Goal: Task Accomplishment & Management: Use online tool/utility

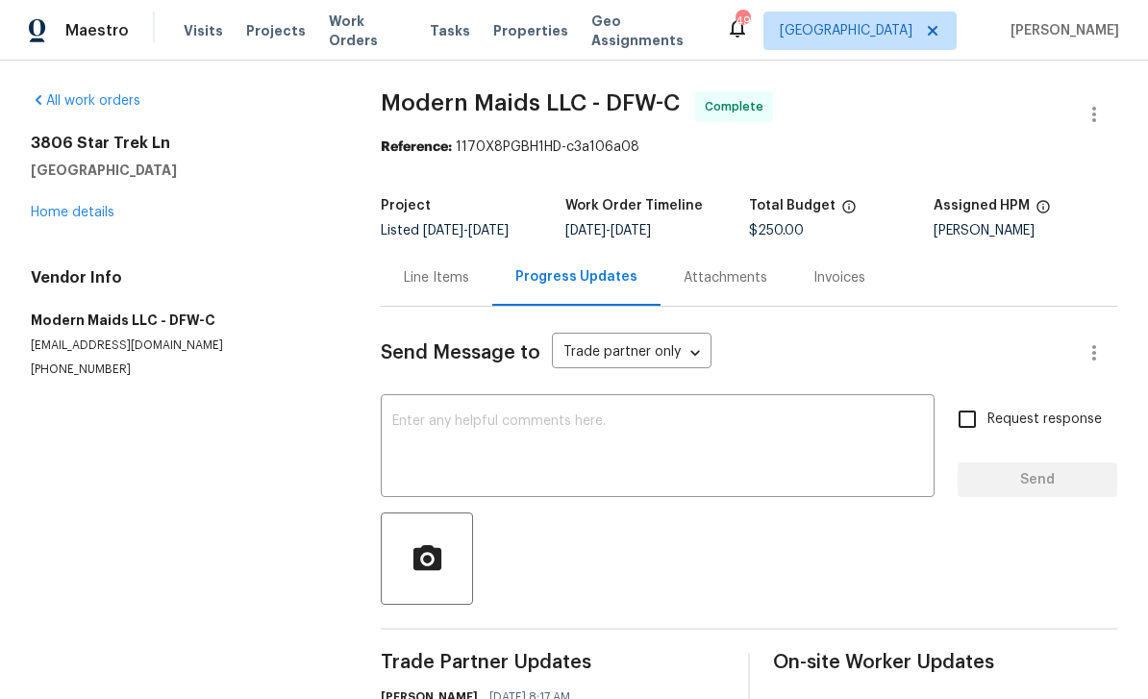
click at [522, 35] on span "Properties" at bounding box center [530, 30] width 75 height 19
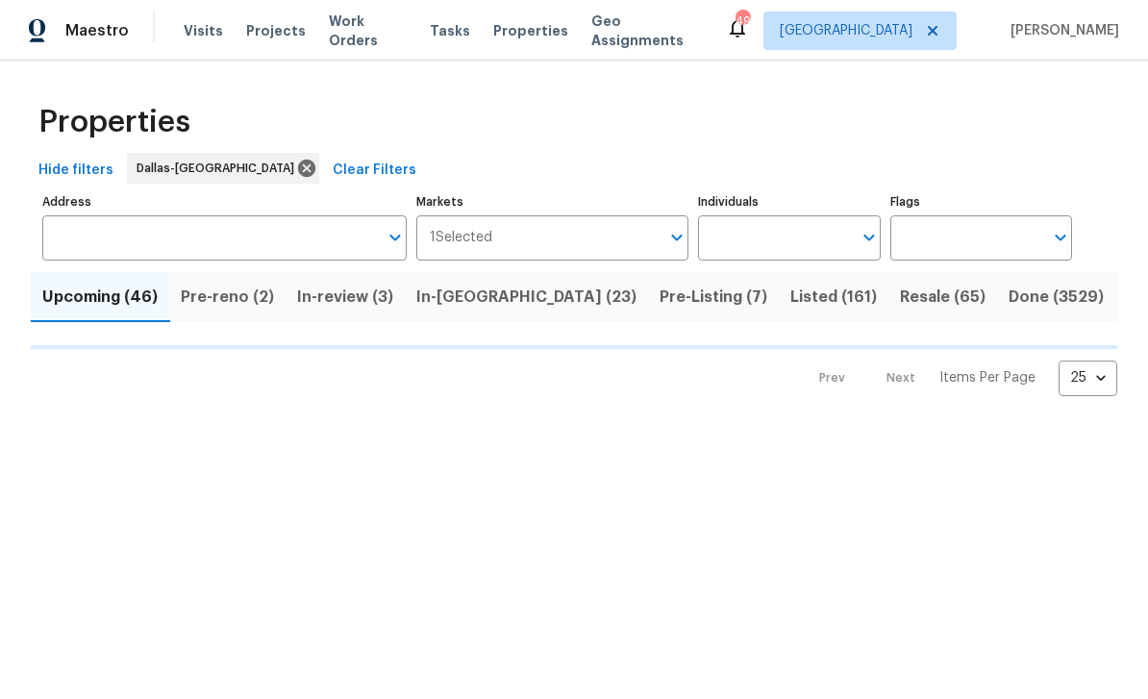
click at [308, 244] on input "Address" at bounding box center [210, 237] width 336 height 45
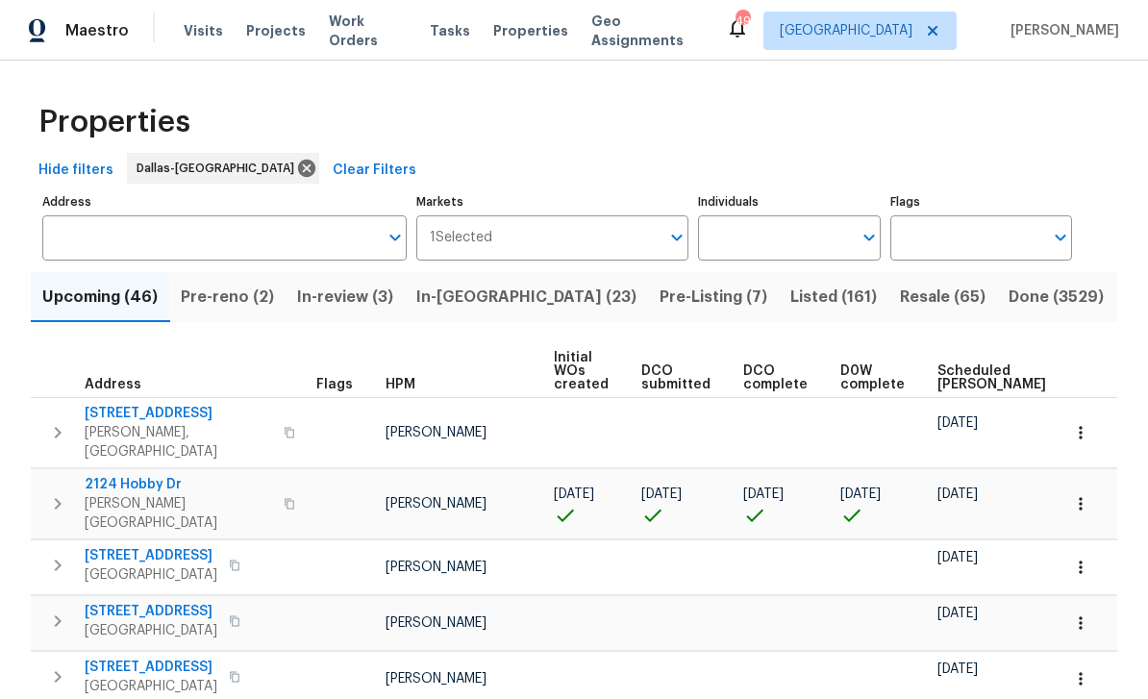
click at [237, 254] on input "Address" at bounding box center [210, 237] width 336 height 45
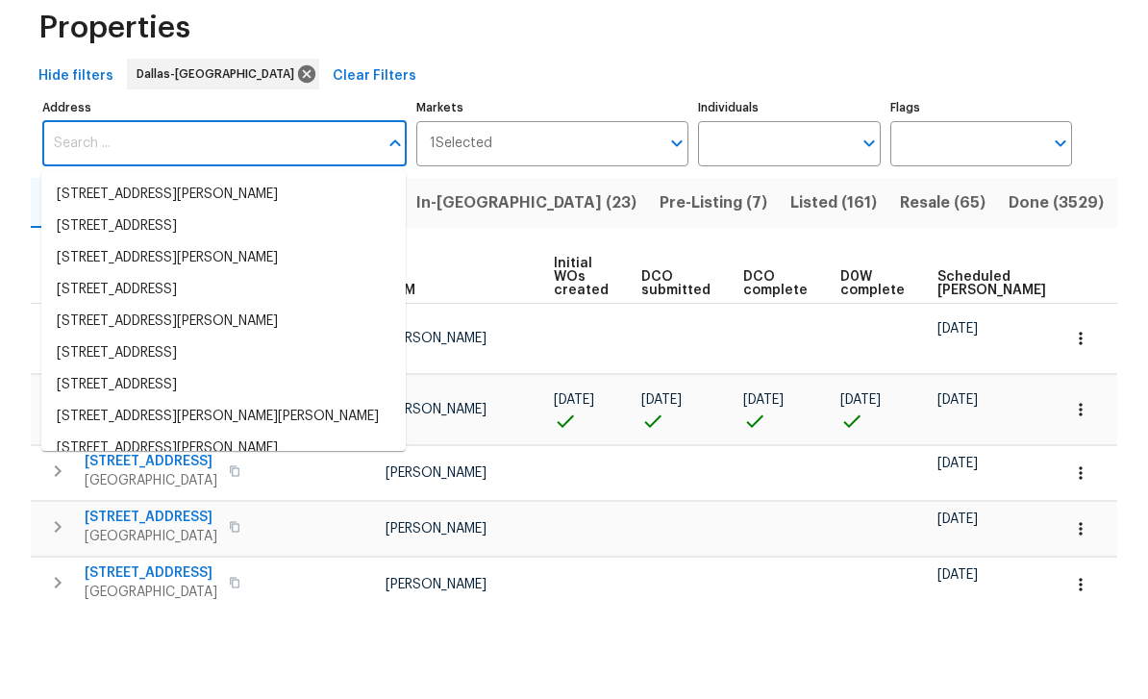
type input "1"
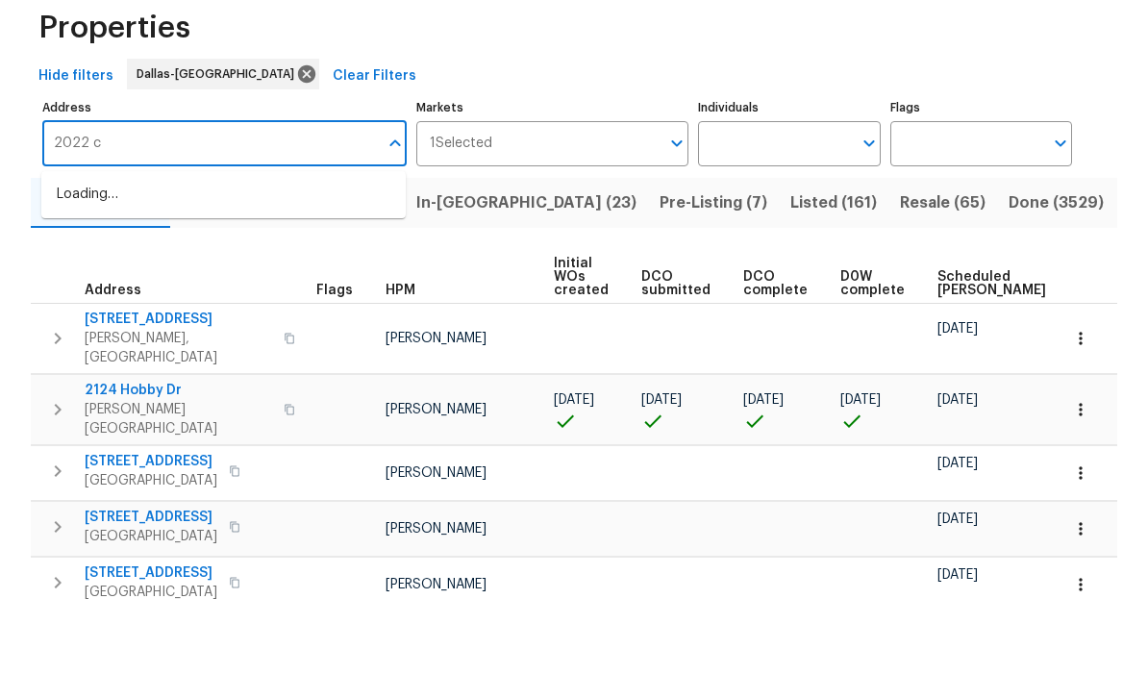
type input "2022"
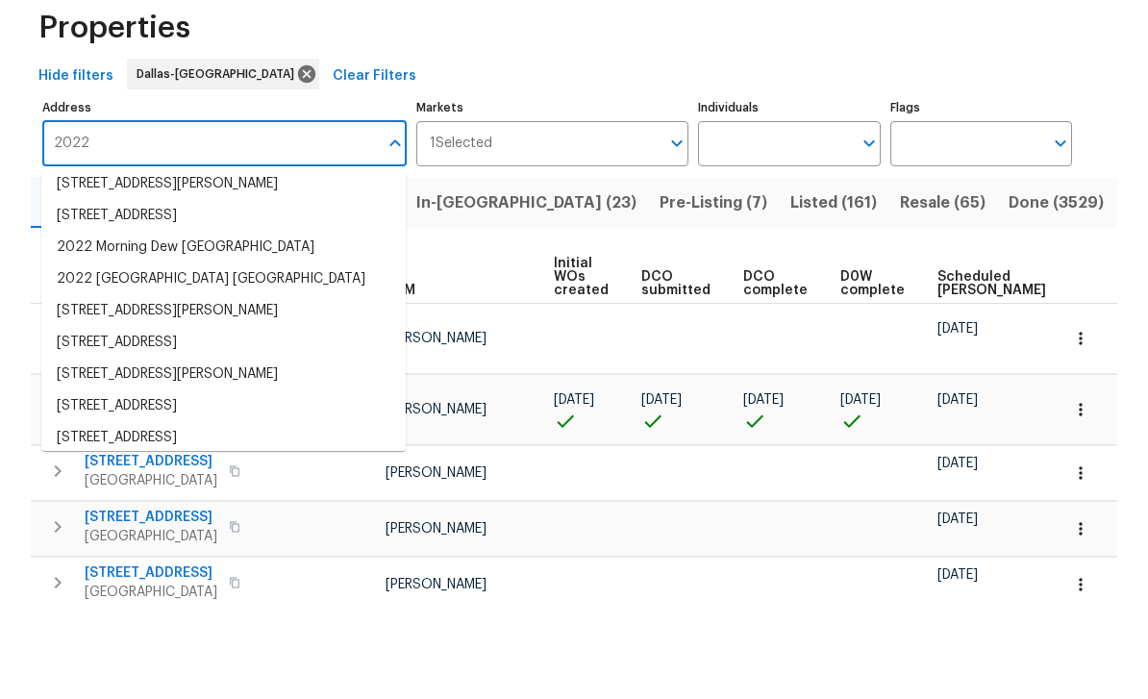
scroll to position [73, 0]
click at [327, 295] on li "[STREET_ADDRESS]" at bounding box center [223, 311] width 364 height 32
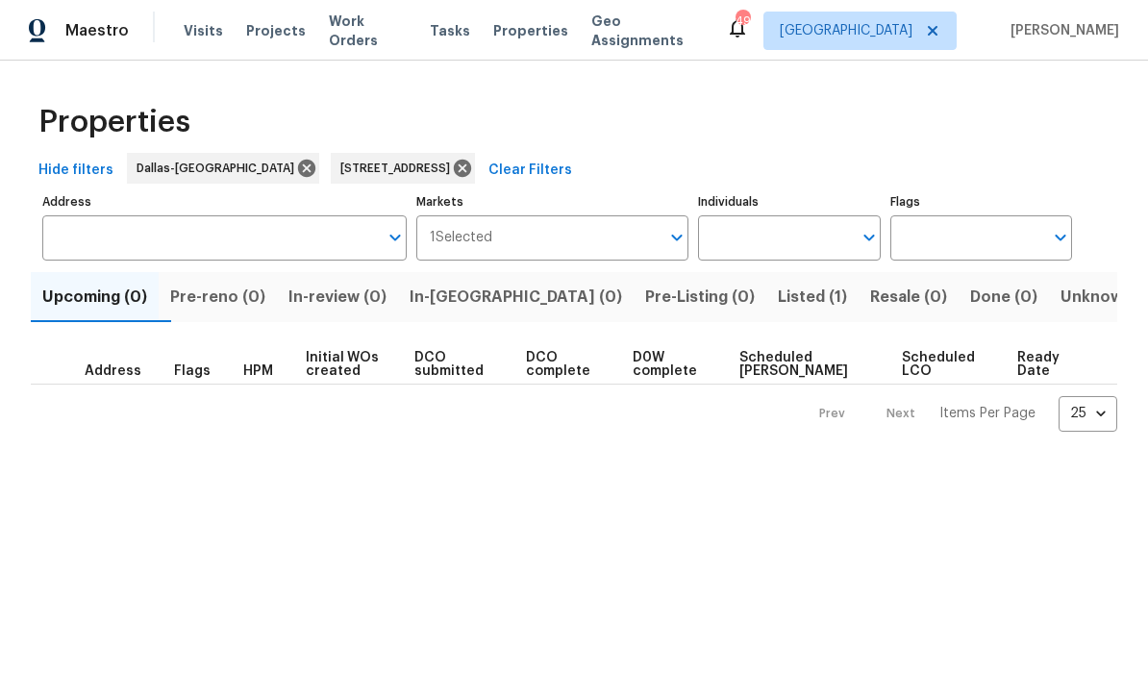
type input "[STREET_ADDRESS]"
click at [778, 307] on span "Listed (1)" at bounding box center [812, 297] width 69 height 27
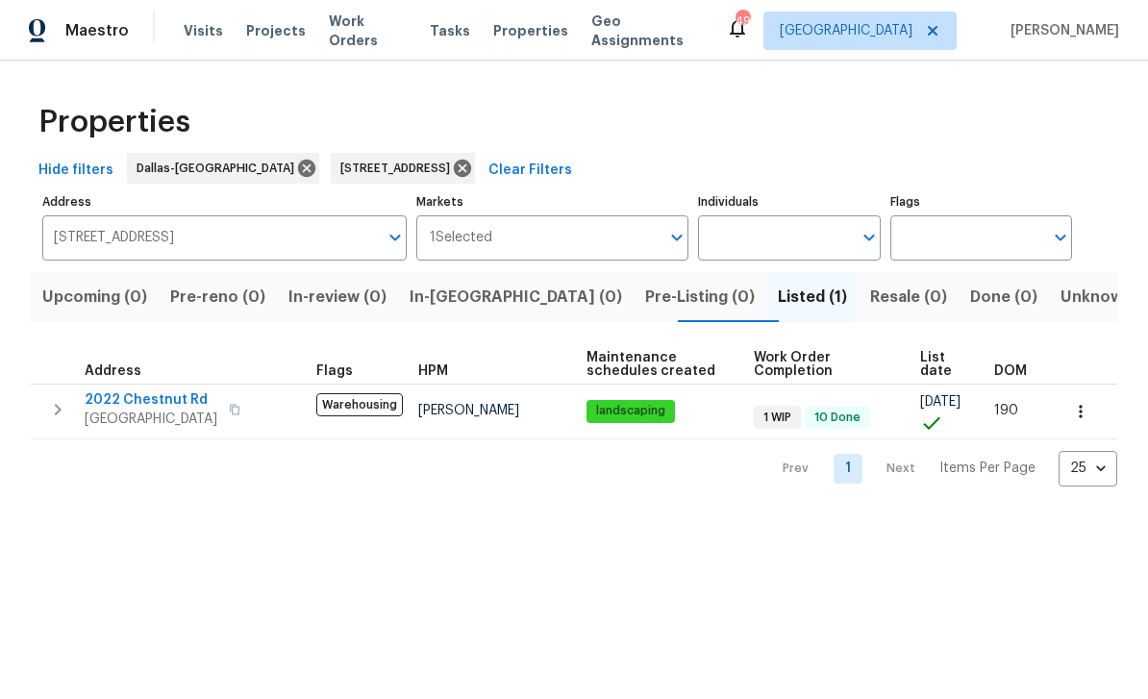
click at [187, 397] on span "2022 Chestnut Rd" at bounding box center [151, 399] width 133 height 19
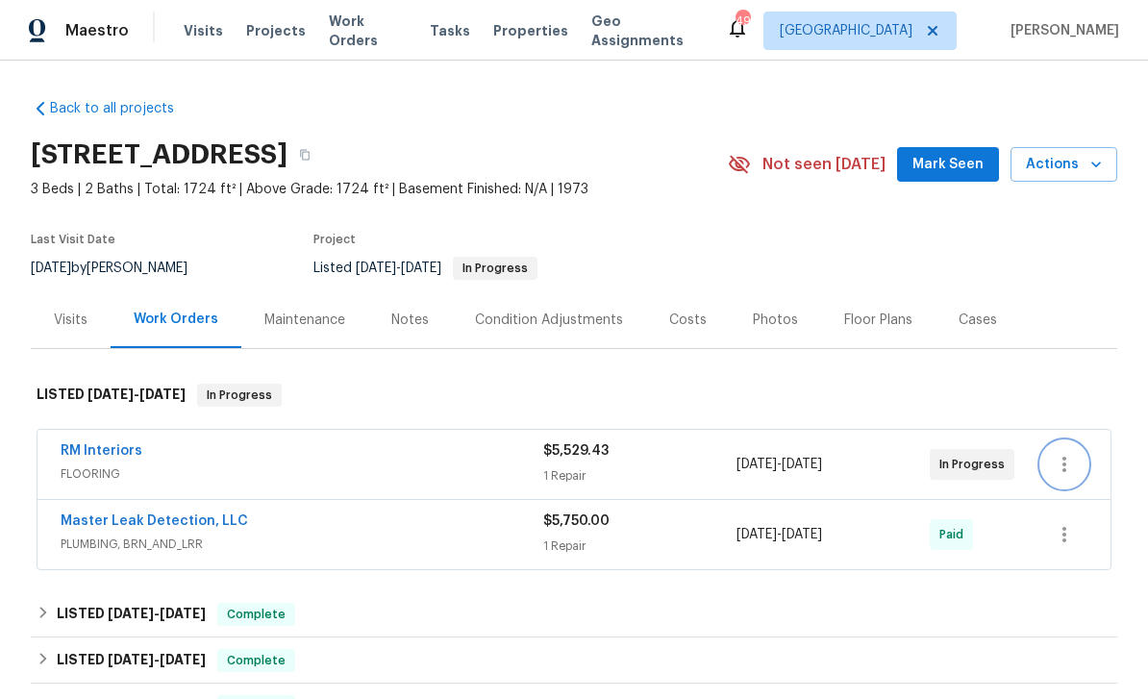
click at [1064, 465] on icon "button" at bounding box center [1064, 464] width 4 height 15
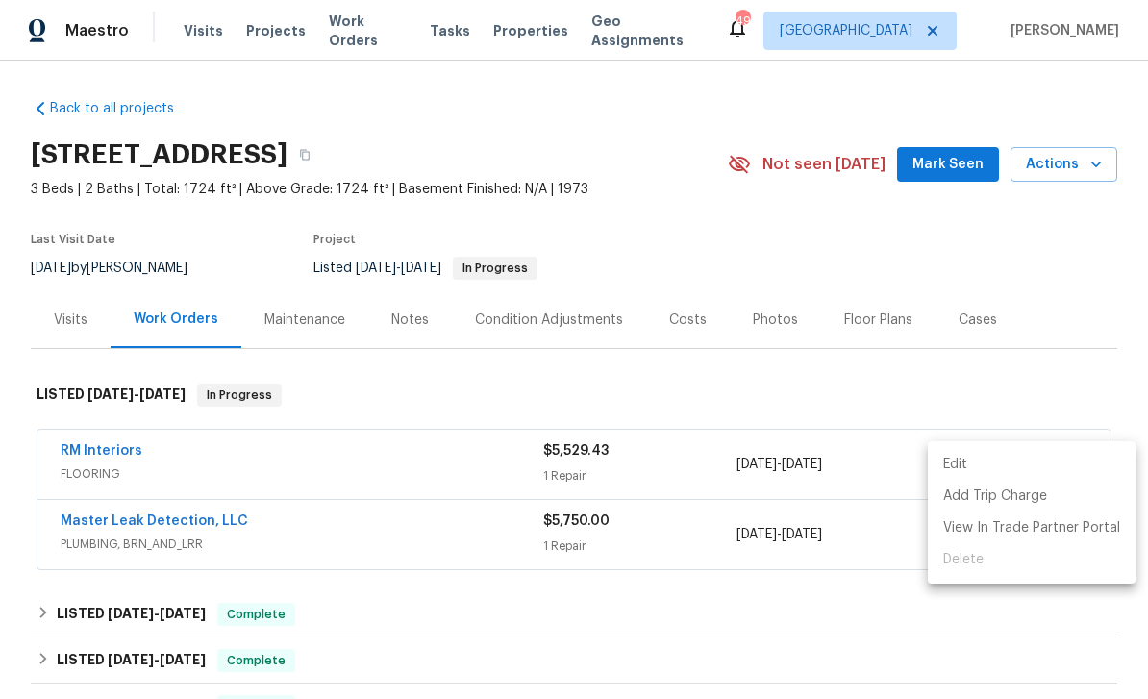
click at [638, 472] on div at bounding box center [574, 349] width 1148 height 699
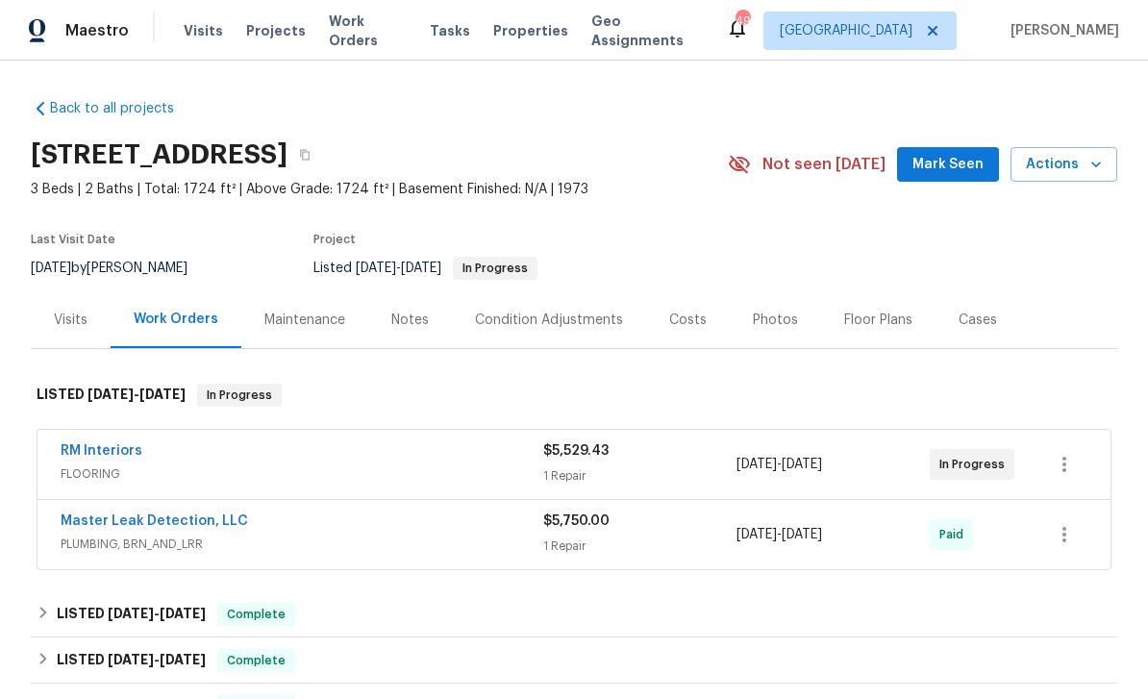
click at [145, 441] on div "RM Interiors" at bounding box center [302, 452] width 483 height 23
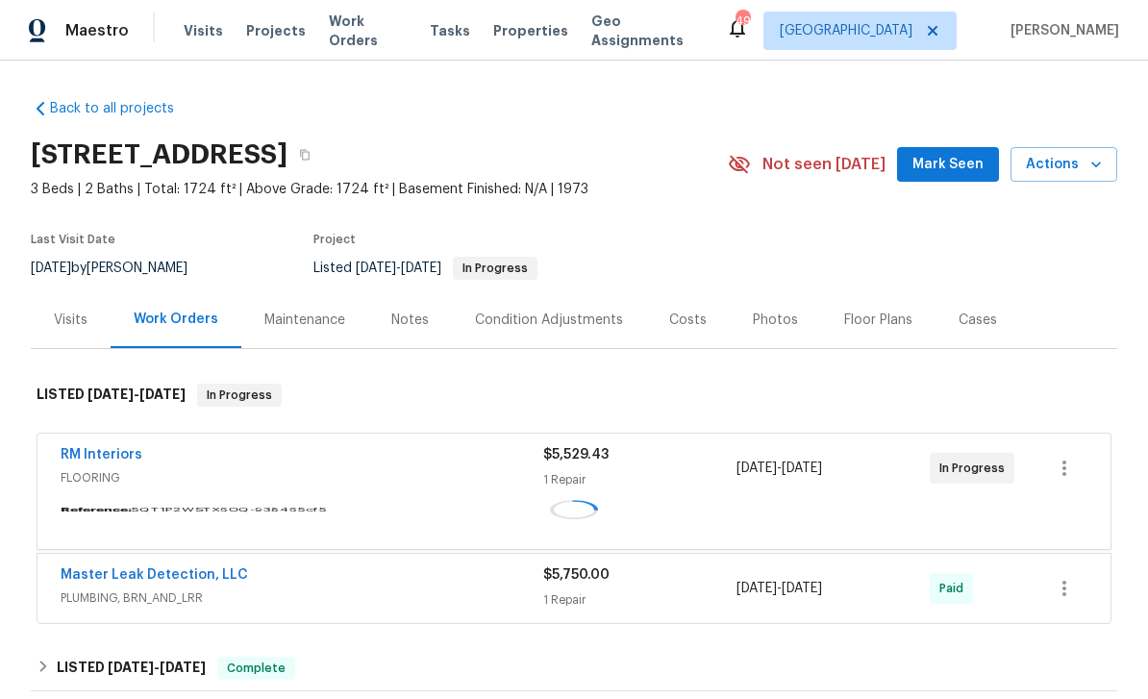
click at [141, 438] on div "RM Interiors FLOORING $5,529.43 1 Repair 8/28/2025 - 9/1/2025 In Progress Refer…" at bounding box center [574, 527] width 1075 height 194
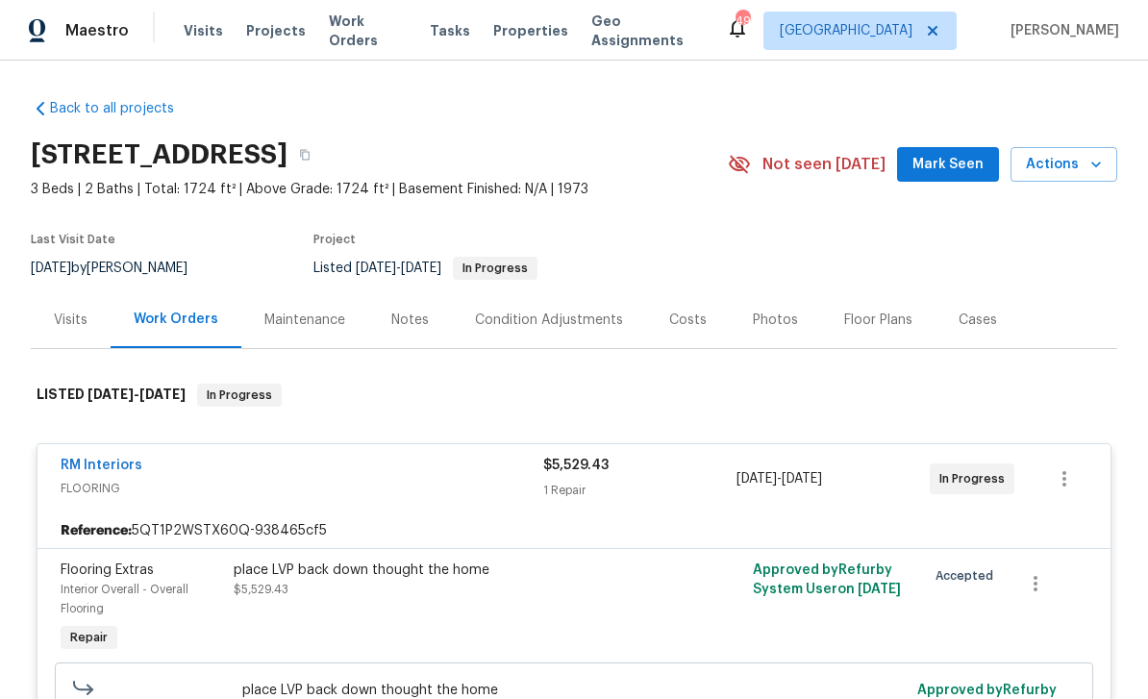
click at [127, 470] on link "RM Interiors" at bounding box center [102, 465] width 82 height 13
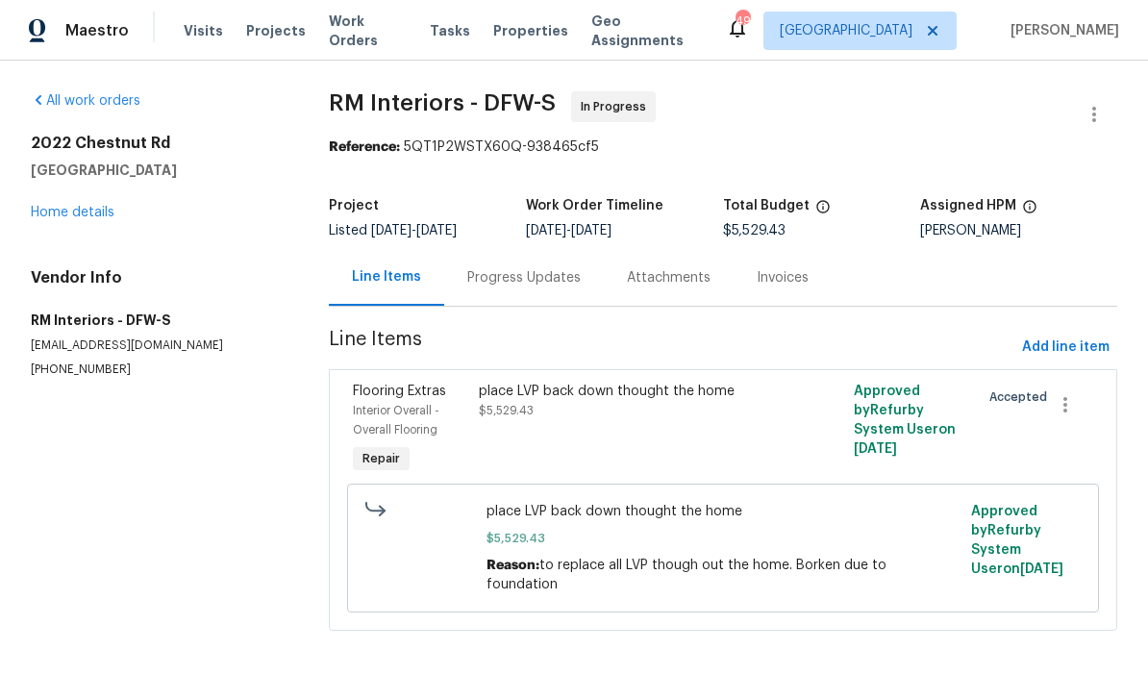
click at [549, 284] on div "Progress Updates" at bounding box center [523, 277] width 113 height 19
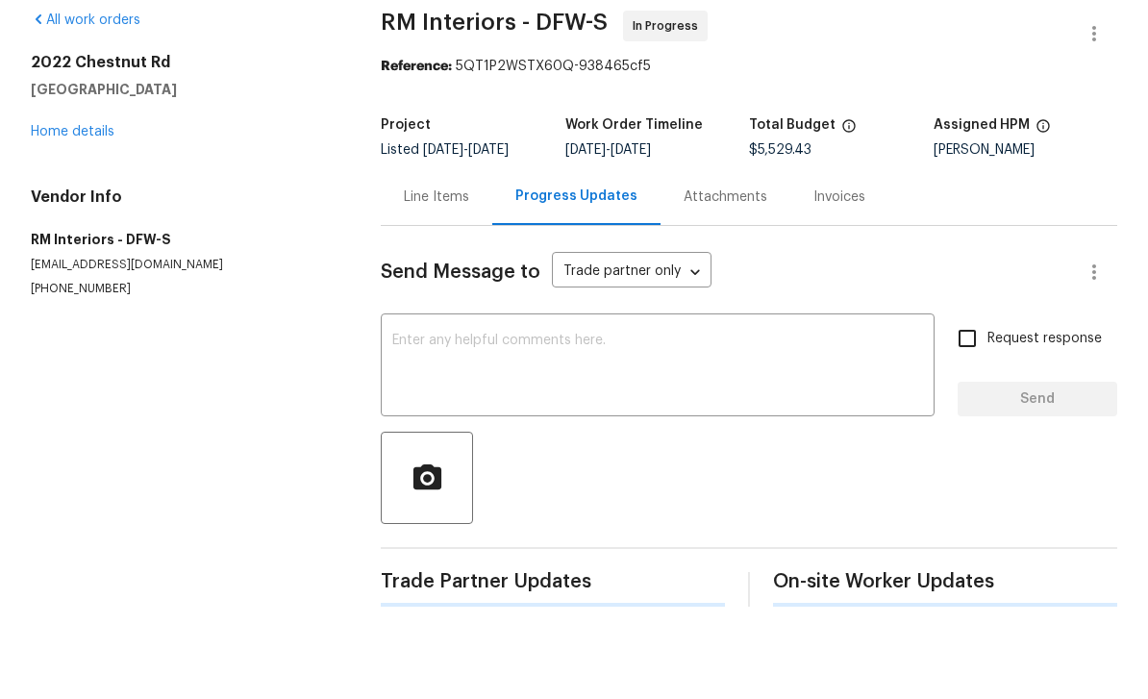
scroll to position [62, 0]
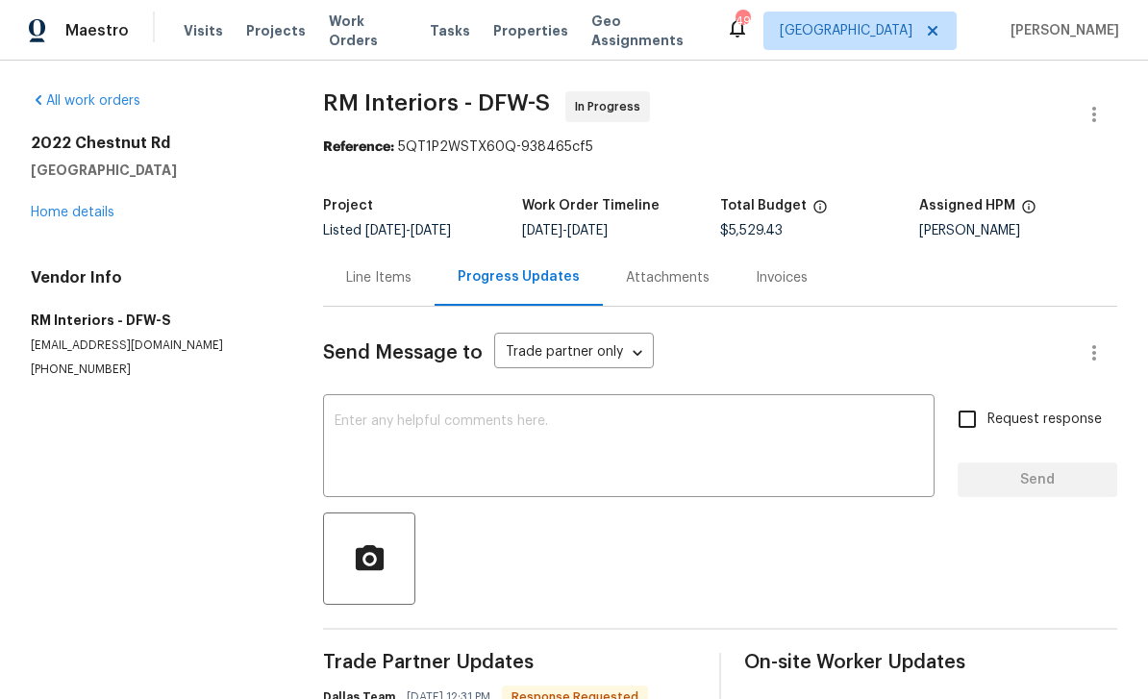
click at [981, 399] on input "Request response" at bounding box center [967, 419] width 40 height 40
checkbox input "true"
click at [783, 414] on textarea at bounding box center [629, 447] width 588 height 67
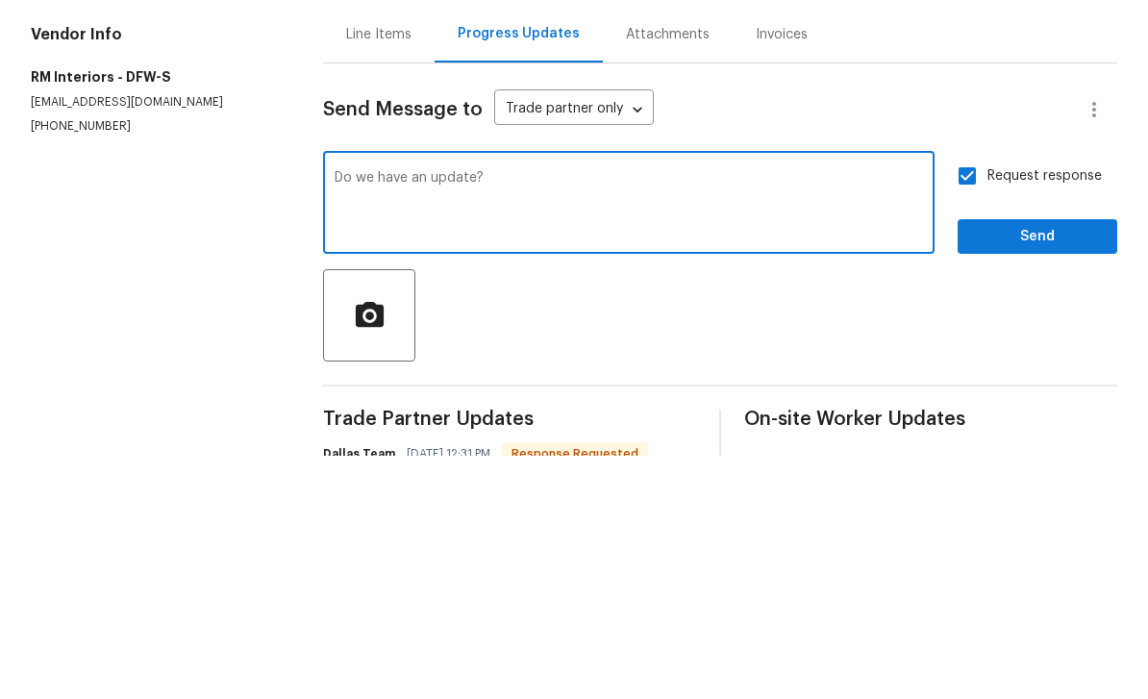
type textarea "Do we have an update?"
click at [1071, 468] on span "Send" at bounding box center [1037, 480] width 129 height 24
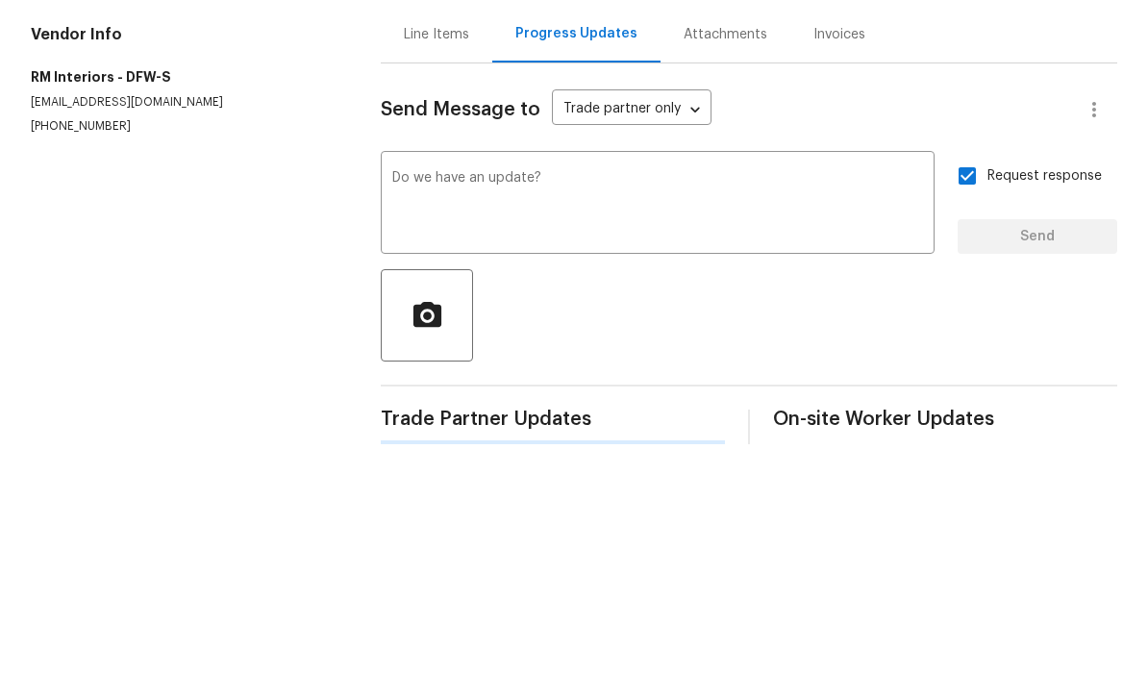
scroll to position [20, 0]
